Goal: Transaction & Acquisition: Purchase product/service

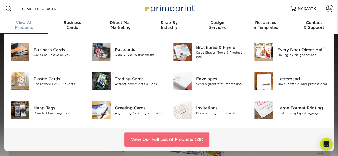
click at [143, 138] on link "View Our Full List of Products (28)" at bounding box center [166, 139] width 85 height 14
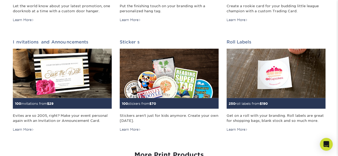
scroll to position [507, 0]
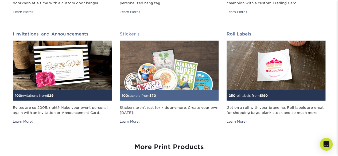
click at [134, 82] on img at bounding box center [169, 65] width 99 height 49
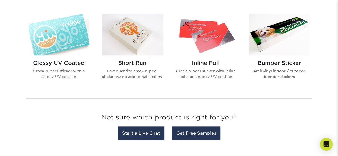
scroll to position [214, 0]
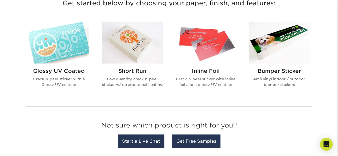
click at [78, 71] on h2 "Glossy UV Coated" at bounding box center [59, 71] width 61 height 6
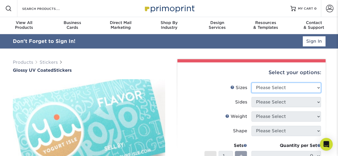
click at [266, 87] on select "Please Select 1.5" x 2.5" 2" x 2" 2" x 3" 2" x 3.5" 2" x 4" 2" x 8" 2.12" x 5.5…" at bounding box center [285, 88] width 69 height 10
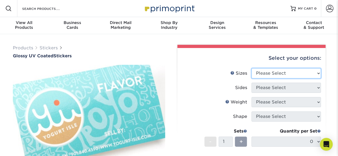
select select "1.50x2.50"
click at [251, 68] on select "Please Select 1.5" x 2.5" 2" x 2" 2" x 3" 2" x 3.5" 2" x 4" 2" x 8" 2.12" x 5.5…" at bounding box center [285, 73] width 69 height 10
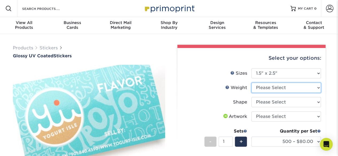
click at [280, 89] on select "Please Select Crack and Peel" at bounding box center [285, 88] width 69 height 10
select select "Crack and Peel"
click at [251, 83] on select "Please Select Crack and Peel" at bounding box center [285, 88] width 69 height 10
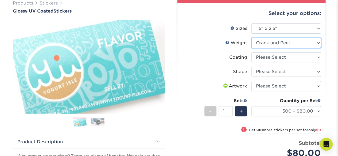
scroll to position [53, 0]
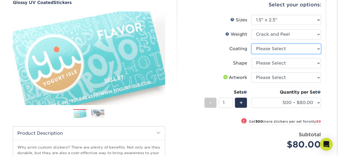
click at [271, 48] on select at bounding box center [285, 49] width 69 height 10
select select "1e8116af-acfc-44b1-83dc-8181aa338834"
click at [251, 44] on select at bounding box center [285, 49] width 69 height 10
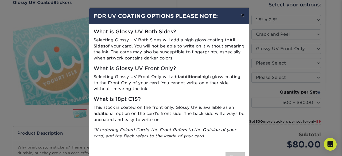
click at [241, 14] on button "×" at bounding box center [242, 15] width 12 height 15
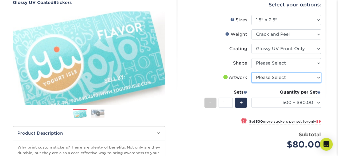
click at [265, 79] on select "Please Select I will upload files I need a design - $50" at bounding box center [285, 78] width 69 height 10
select select "upload"
click at [251, 73] on select "Please Select I will upload files I need a design - $50" at bounding box center [285, 78] width 69 height 10
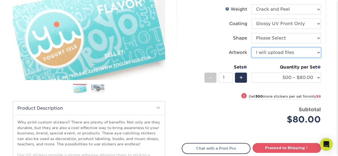
scroll to position [107, 0]
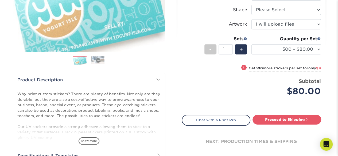
click at [240, 71] on div "!" at bounding box center [243, 67] width 7 height 11
select select "1000 – $89.00"
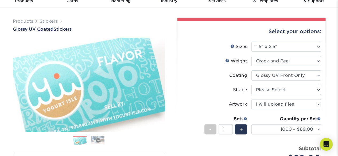
scroll to position [0, 0]
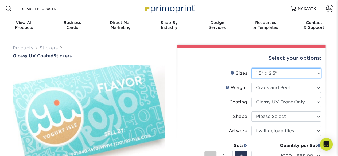
click at [260, 75] on select "Please Select 1.5" x 2.5" 2" x 2" 2" x 3" 2" x 3.5" 2" x 4" 2" x 8" 2.12" x 5.5…" at bounding box center [285, 73] width 69 height 10
select select "2.00x2.00"
click at [251, 68] on select "Please Select 1.5" x 2.5" 2" x 2" 2" x 3" 2" x 3.5" 2" x 4" 2" x 8" 2.12" x 5.5…" at bounding box center [285, 73] width 69 height 10
select select
select select "-1"
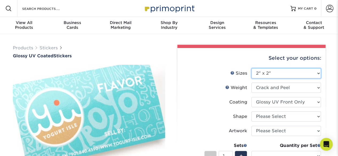
select select "-1"
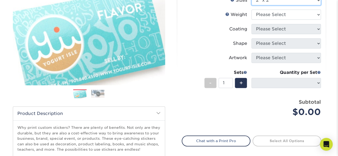
scroll to position [80, 0]
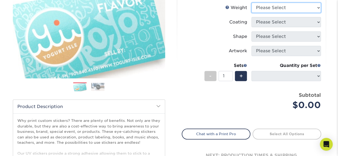
click at [314, 8] on select "Please Select Crack and Peel - Round Crack and Peel" at bounding box center [285, 8] width 69 height 10
select select "Crack and Peel"
click at [251, 3] on select "Please Select Crack and Peel - Round Crack and Peel" at bounding box center [285, 8] width 69 height 10
select select "-1"
